Goal: Information Seeking & Learning: Compare options

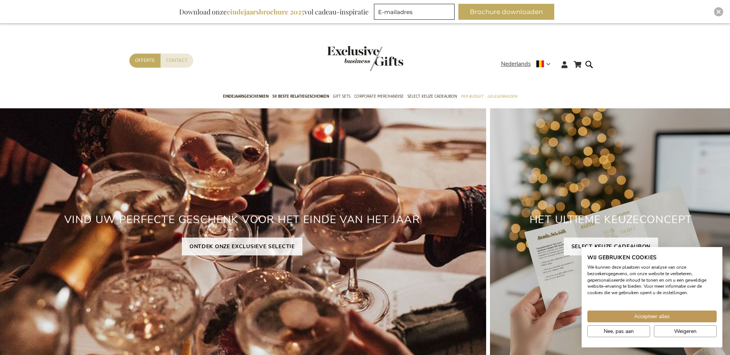
click at [426, 72] on div "Contact Offerte" at bounding box center [314, 71] width 371 height 34
click at [425, 89] on link "Select Keuze Cadeaubon" at bounding box center [431, 97] width 49 height 19
click at [424, 91] on link "Select Keuze Cadeaubon" at bounding box center [431, 97] width 49 height 19
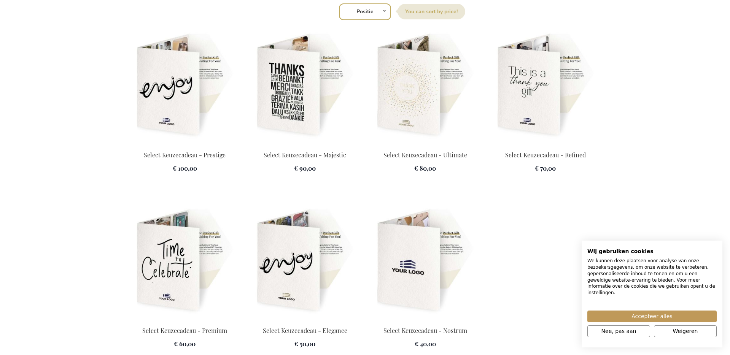
scroll to position [1049, 0]
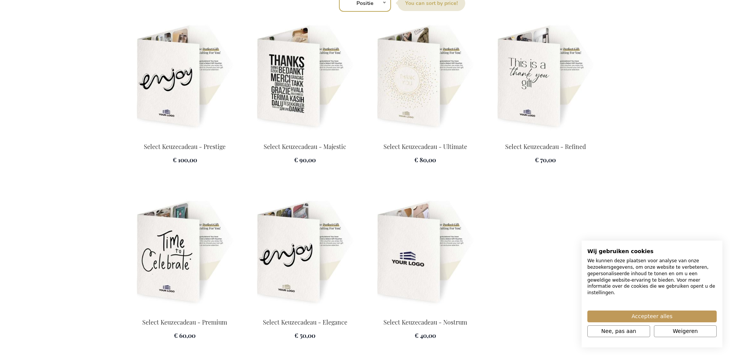
click at [178, 265] on img at bounding box center [184, 253] width 111 height 106
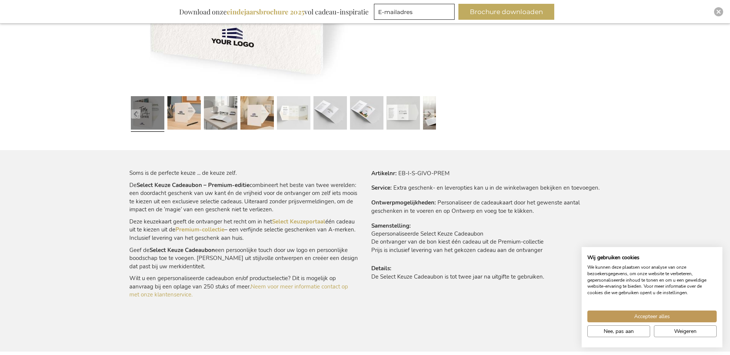
scroll to position [364, 0]
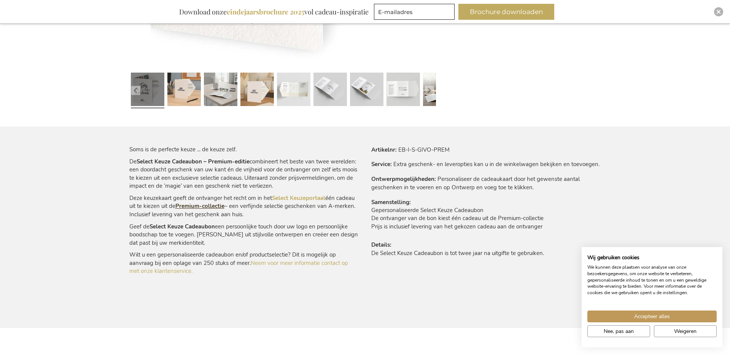
click at [195, 205] on link "Premium-collectie" at bounding box center [199, 206] width 49 height 8
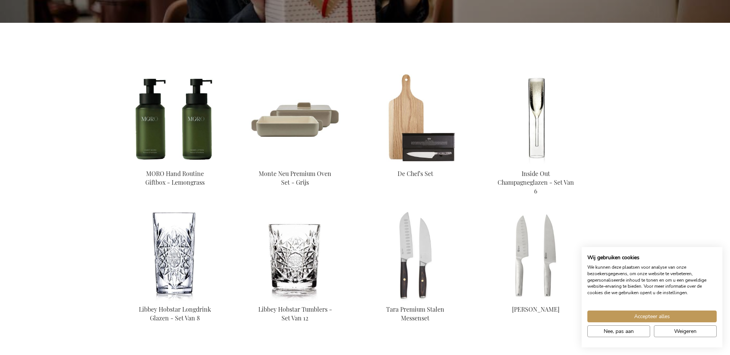
scroll to position [240, 0]
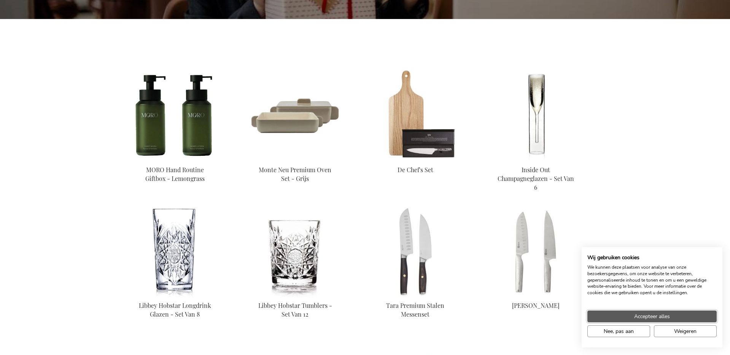
click at [666, 314] on span "Accepteer alles" at bounding box center [652, 317] width 36 height 8
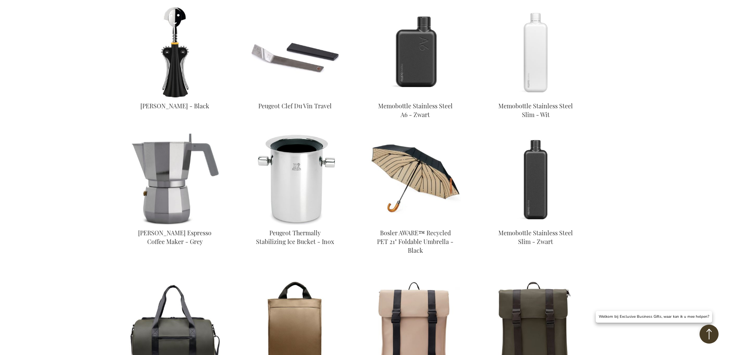
scroll to position [1654, 0]
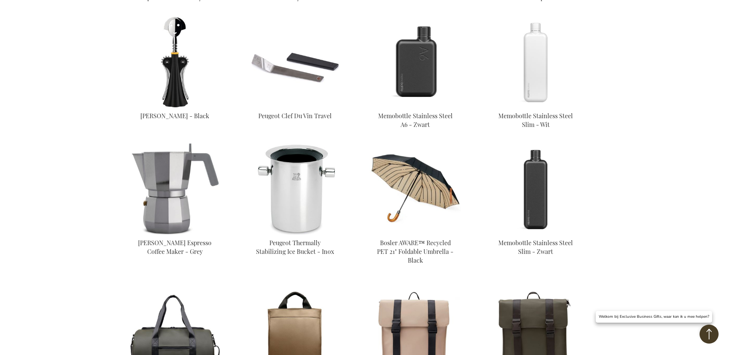
scroll to position [1611, 0]
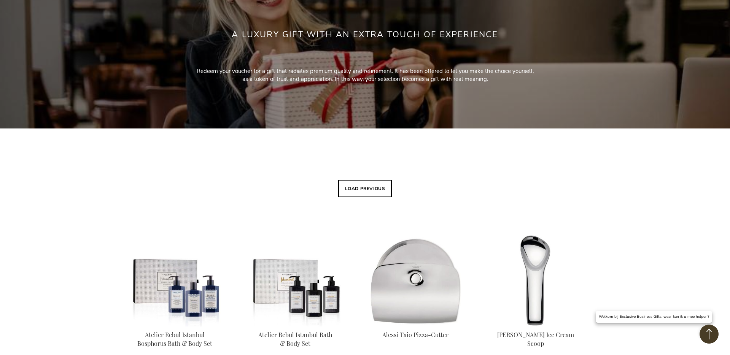
scroll to position [130, 0]
click at [380, 182] on button "Load previous" at bounding box center [365, 188] width 54 height 17
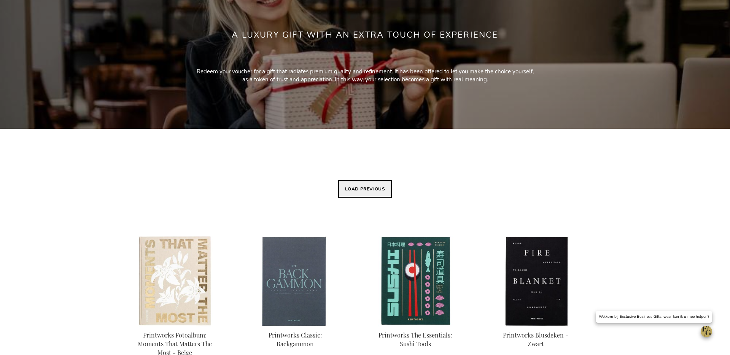
click at [379, 191] on button "Load previous" at bounding box center [365, 188] width 54 height 17
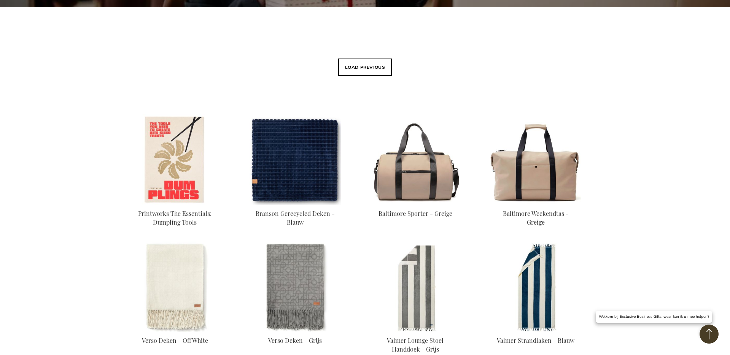
scroll to position [177, 0]
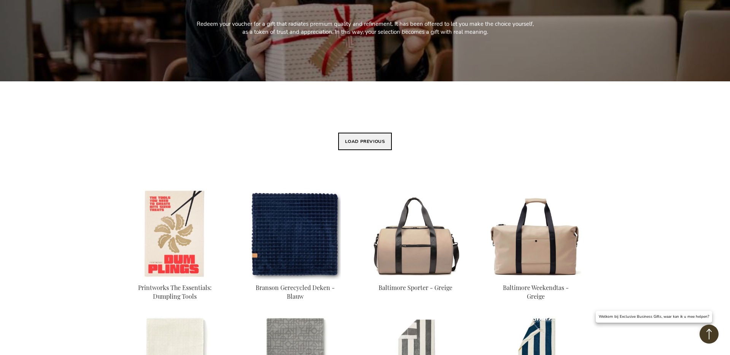
click at [369, 146] on button "Load previous" at bounding box center [365, 141] width 54 height 17
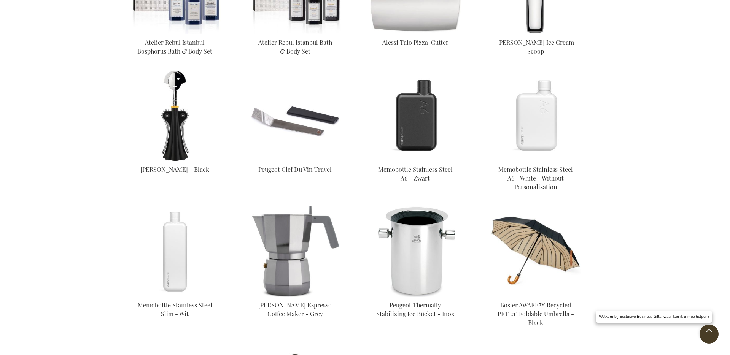
scroll to position [1606, 0]
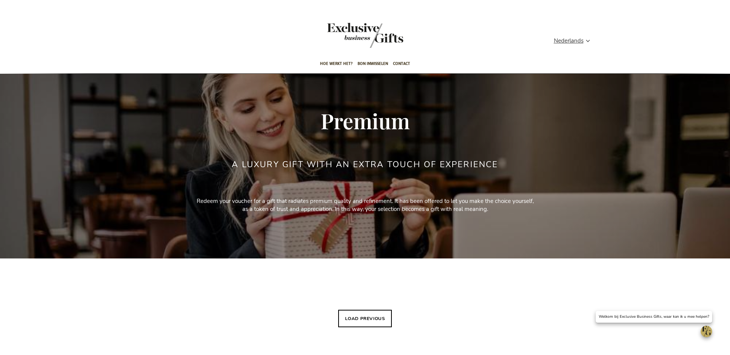
scroll to position [448, 0]
click at [581, 39] on span "Nederlands" at bounding box center [569, 41] width 30 height 9
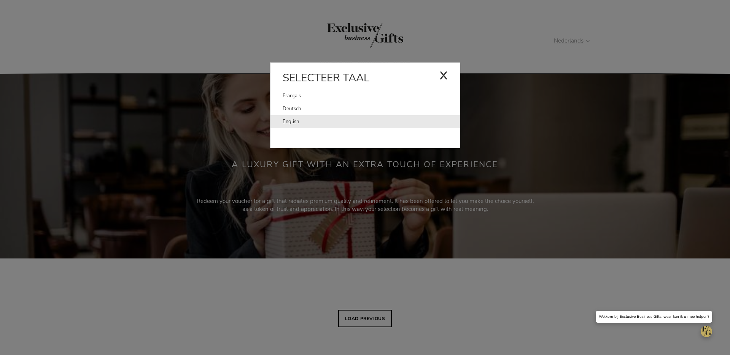
click at [414, 120] on link "English" at bounding box center [371, 121] width 177 height 13
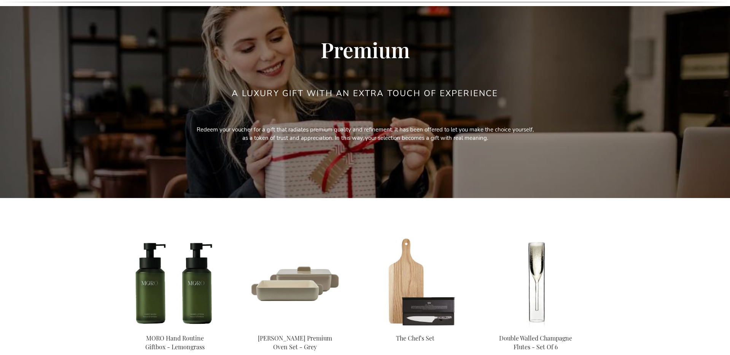
scroll to position [171, 0]
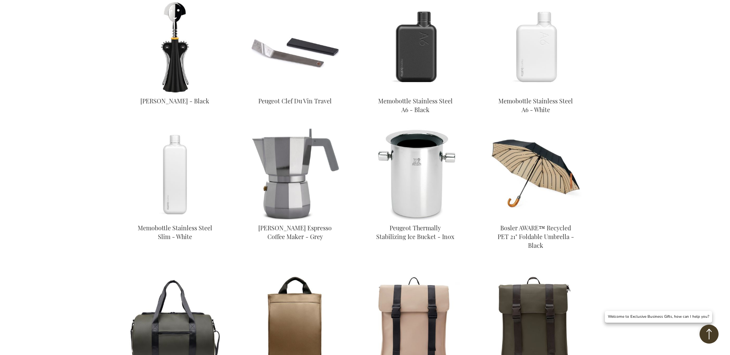
scroll to position [1641, 0]
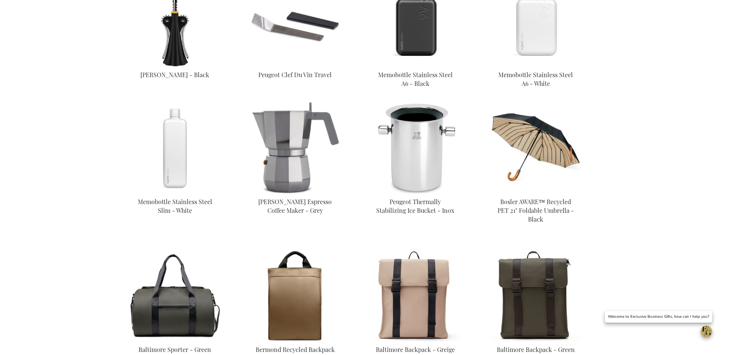
scroll to position [528, 0]
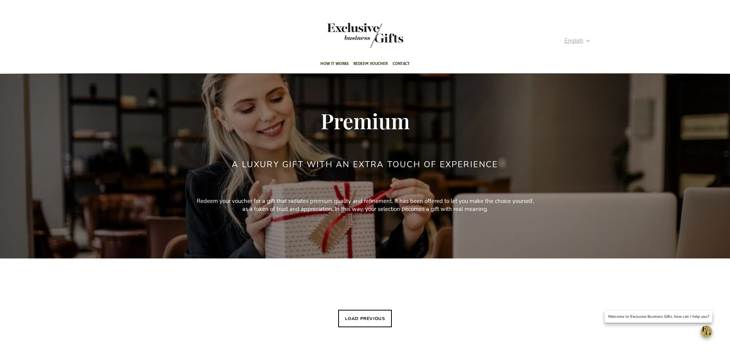
click at [587, 40] on strong "English" at bounding box center [576, 41] width 25 height 9
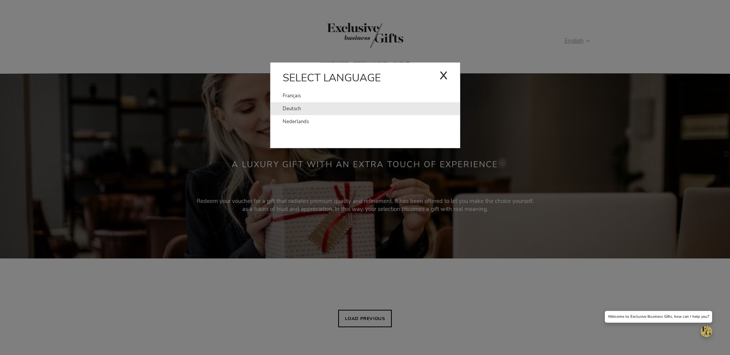
click at [350, 110] on link "Deutsch" at bounding box center [371, 108] width 177 height 13
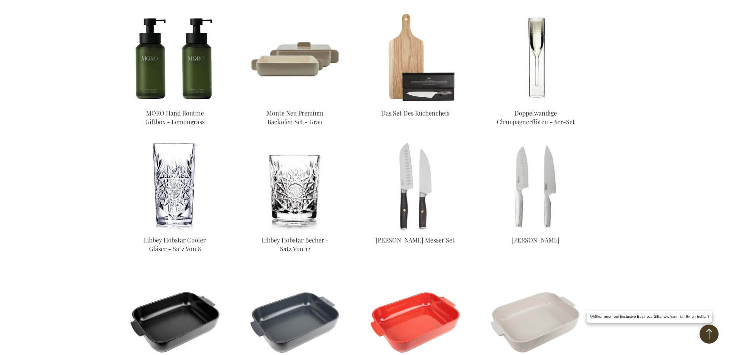
scroll to position [8, 0]
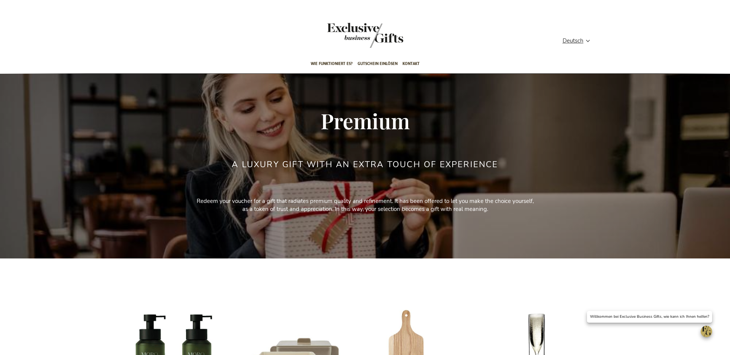
click at [575, 34] on div "Mein Warenkorb Mein Warenkorb 0 Schließen Sie haben keine Artikel in Ihrem Ware…" at bounding box center [365, 42] width 484 height 24
click at [573, 41] on span "Deutsch" at bounding box center [572, 41] width 21 height 9
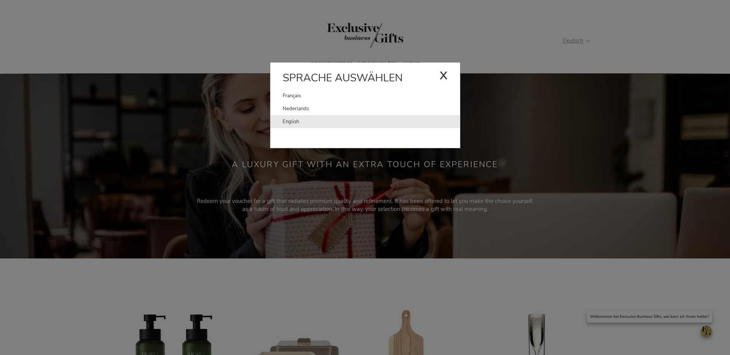
click at [438, 124] on link "English" at bounding box center [371, 121] width 177 height 13
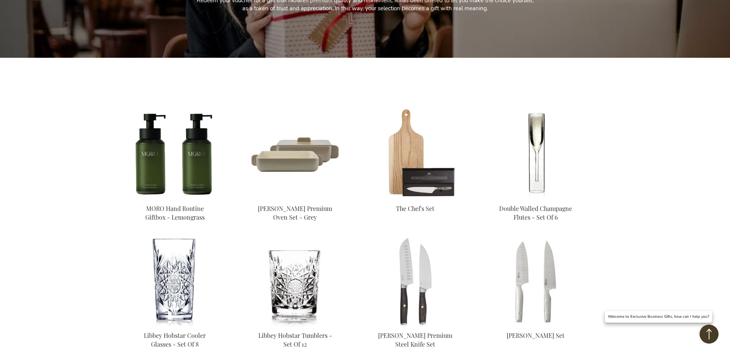
scroll to position [3, 0]
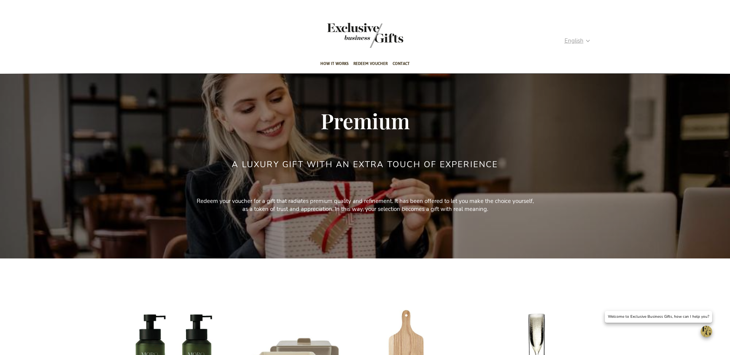
click at [594, 41] on div "English" at bounding box center [579, 41] width 30 height 9
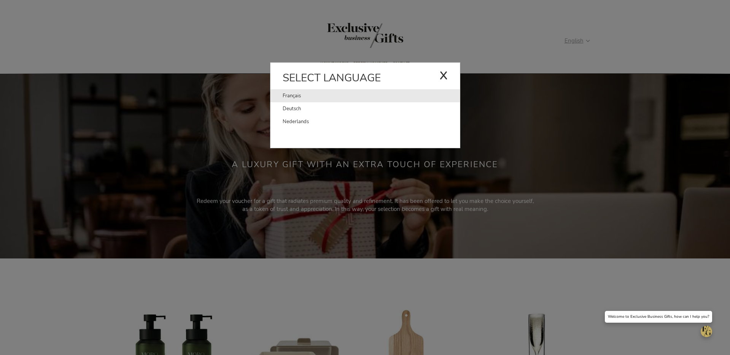
click at [375, 96] on link "Français" at bounding box center [361, 95] width 157 height 13
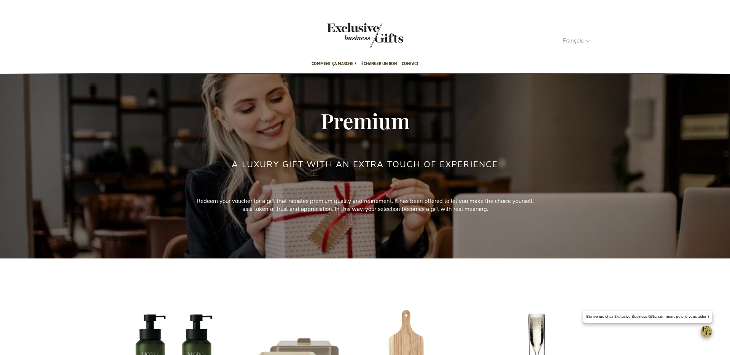
click at [576, 39] on span "Français" at bounding box center [572, 41] width 21 height 9
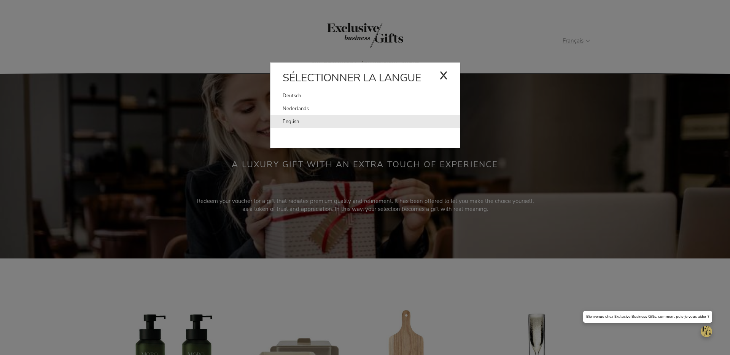
click at [397, 121] on link "English" at bounding box center [371, 121] width 177 height 13
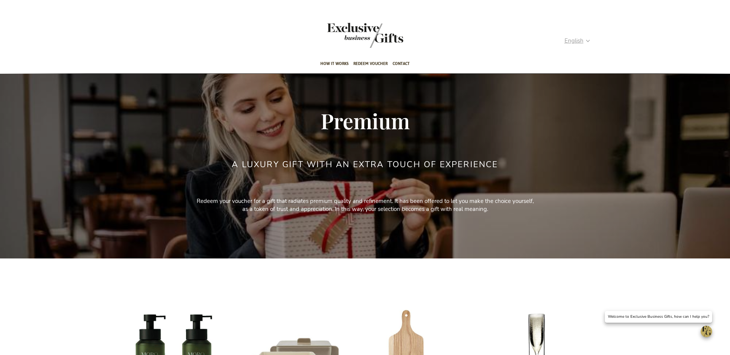
click at [576, 44] on span "English" at bounding box center [573, 41] width 19 height 9
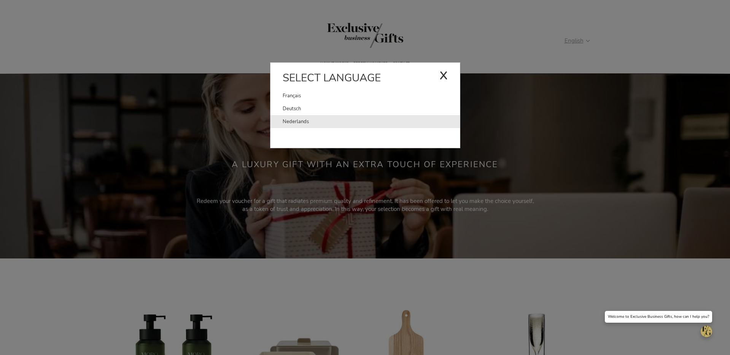
click at [434, 119] on link "Nederlands" at bounding box center [371, 121] width 177 height 13
